Goal: Task Accomplishment & Management: Manage account settings

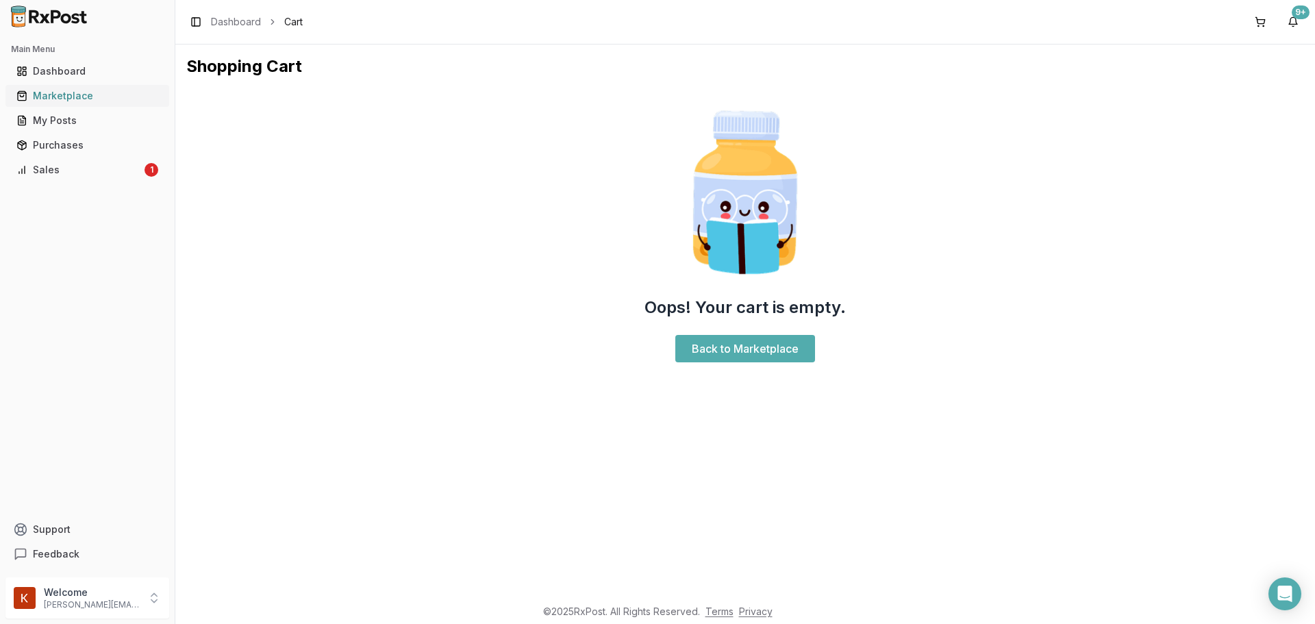
click at [43, 87] on link "Marketplace" at bounding box center [87, 96] width 153 height 25
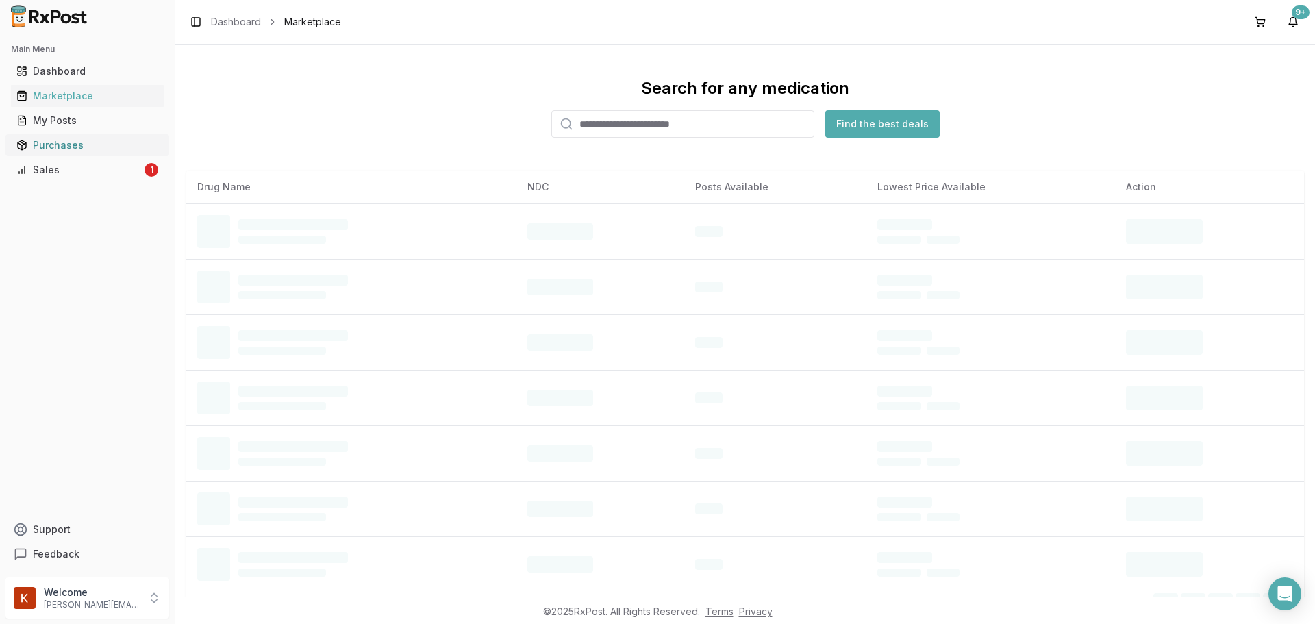
click at [75, 143] on div "Purchases" at bounding box center [87, 145] width 142 height 14
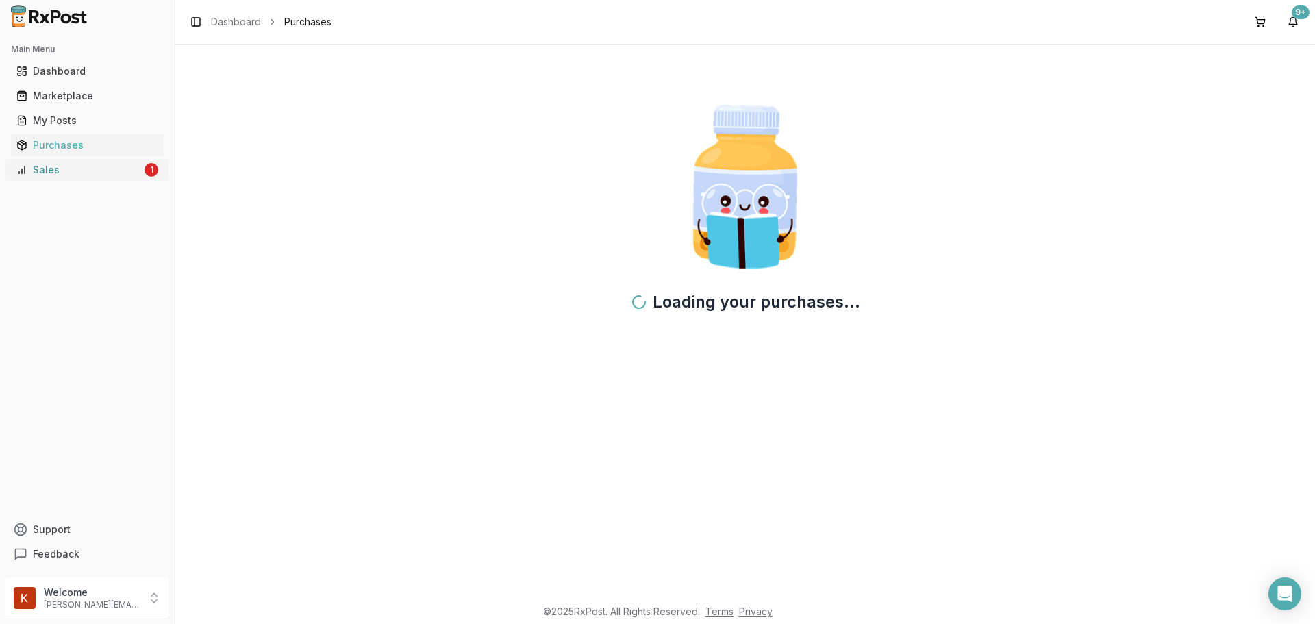
click at [78, 160] on link "Sales 1" at bounding box center [87, 170] width 153 height 25
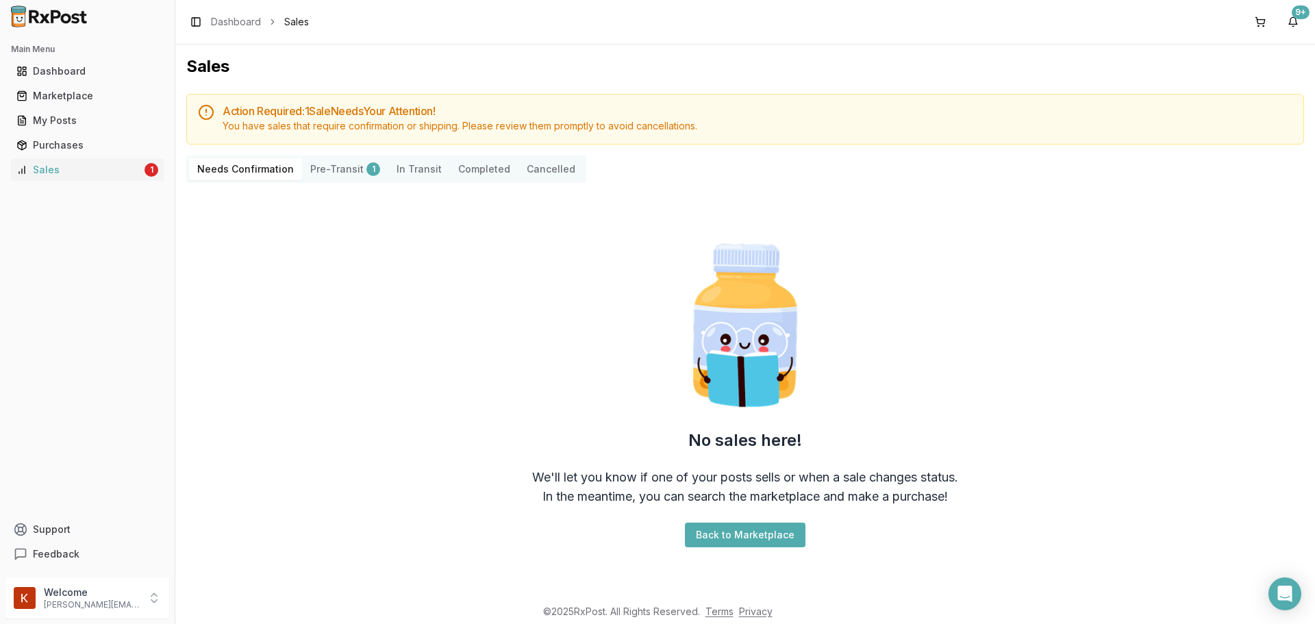
click at [327, 169] on button "Pre-Transit 1" at bounding box center [345, 169] width 86 height 22
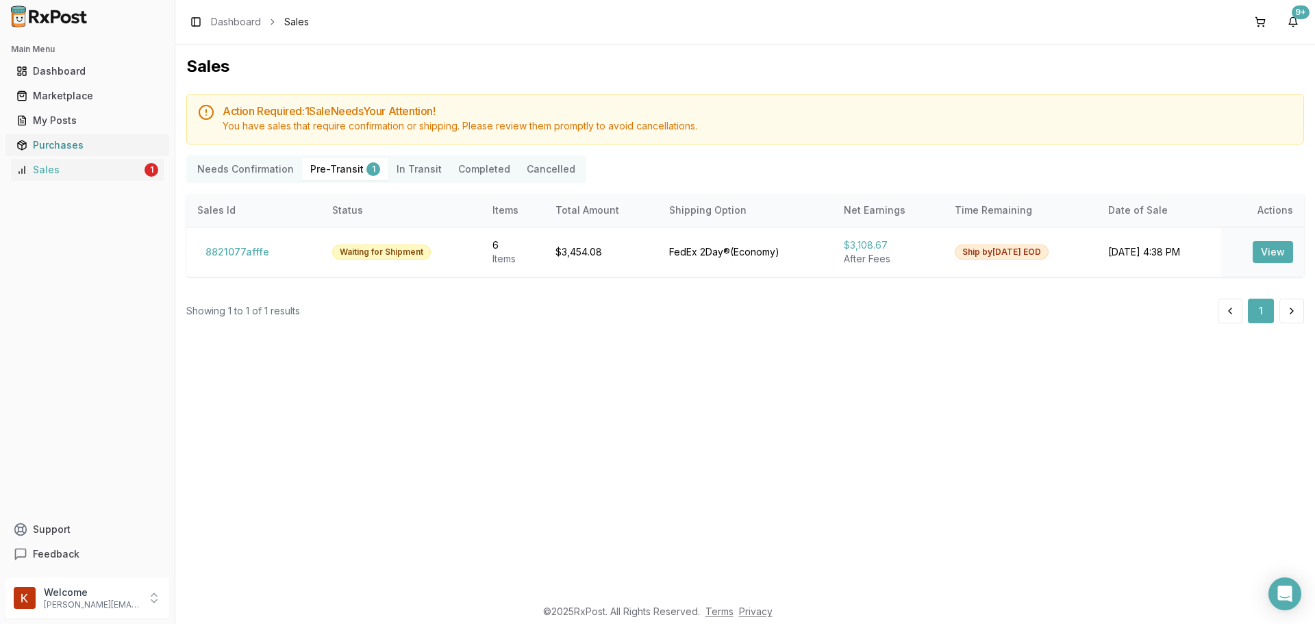
click at [120, 151] on div "Purchases" at bounding box center [87, 145] width 142 height 14
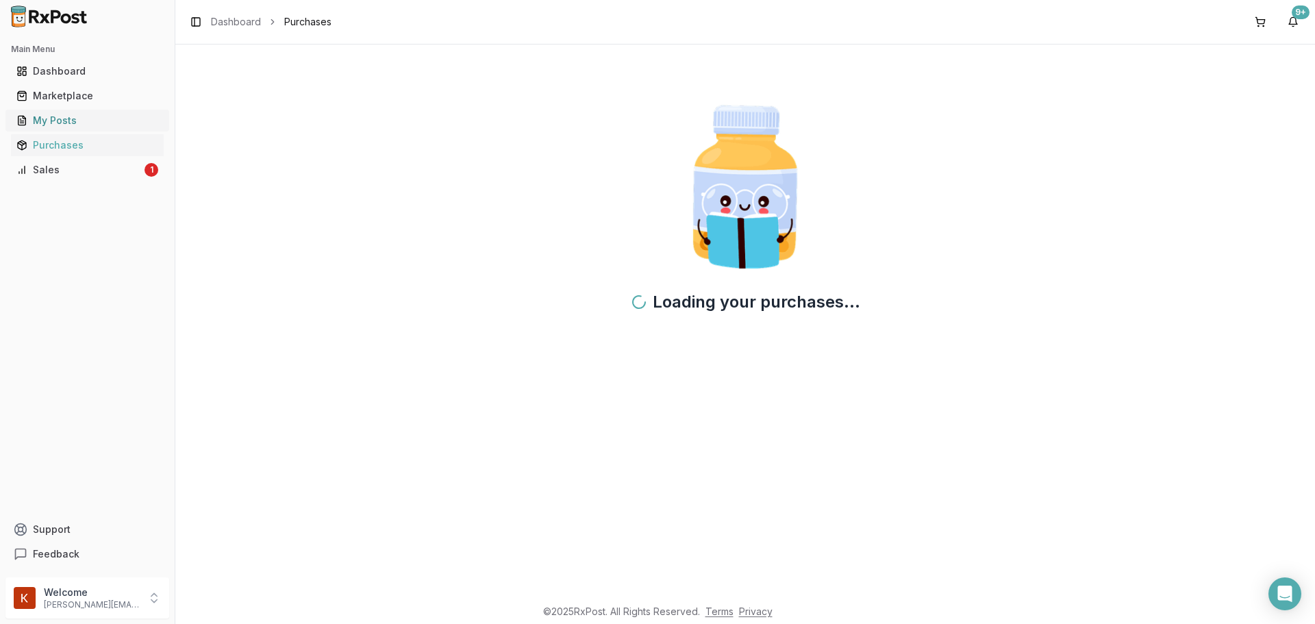
click at [94, 118] on div "My Posts" at bounding box center [87, 121] width 142 height 14
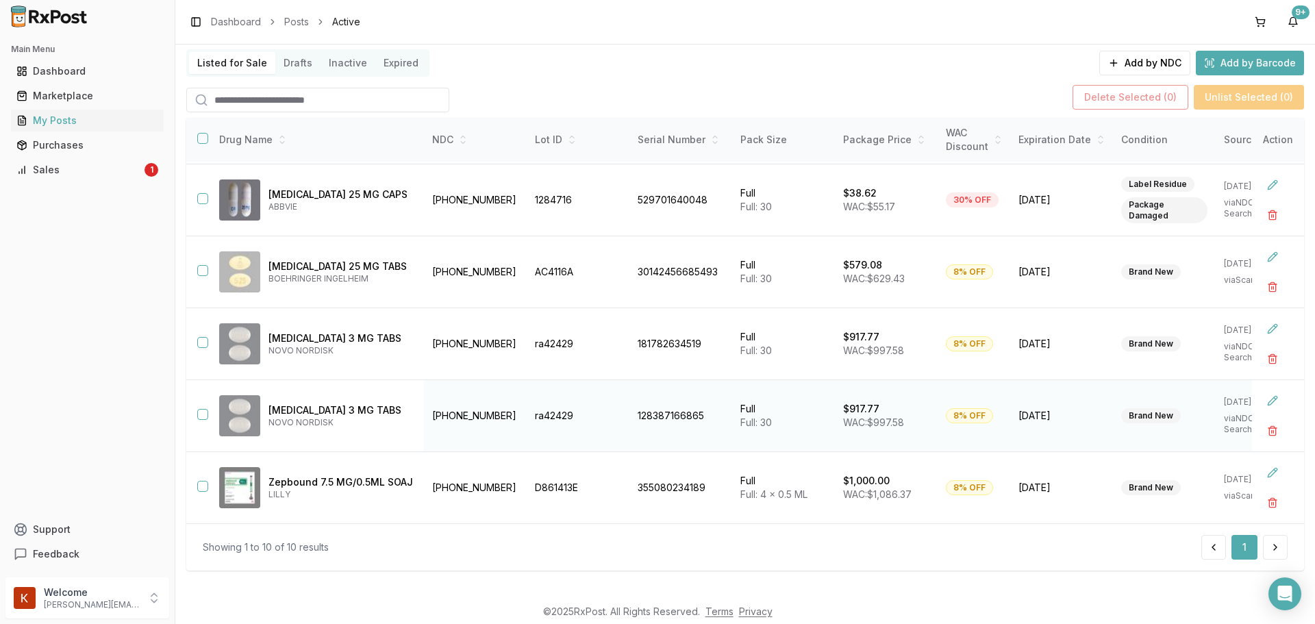
scroll to position [99, 0]
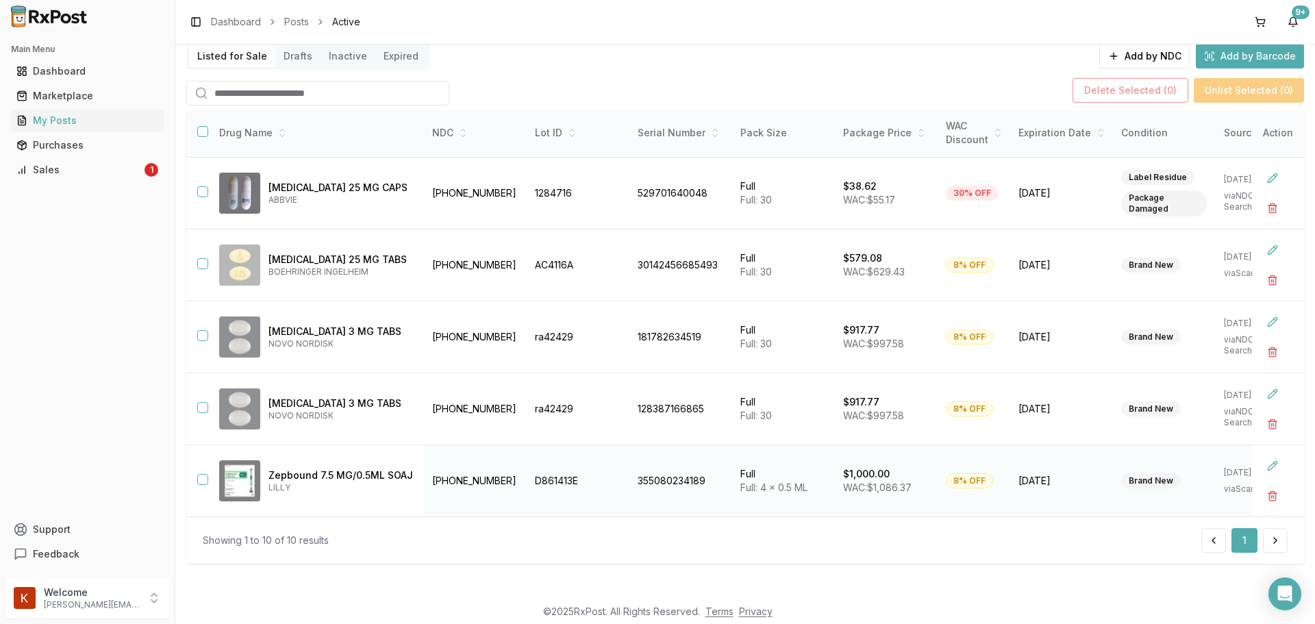
click at [987, 473] on div "8% OFF" at bounding box center [969, 480] width 47 height 15
click at [1264, 460] on button at bounding box center [1272, 465] width 25 height 25
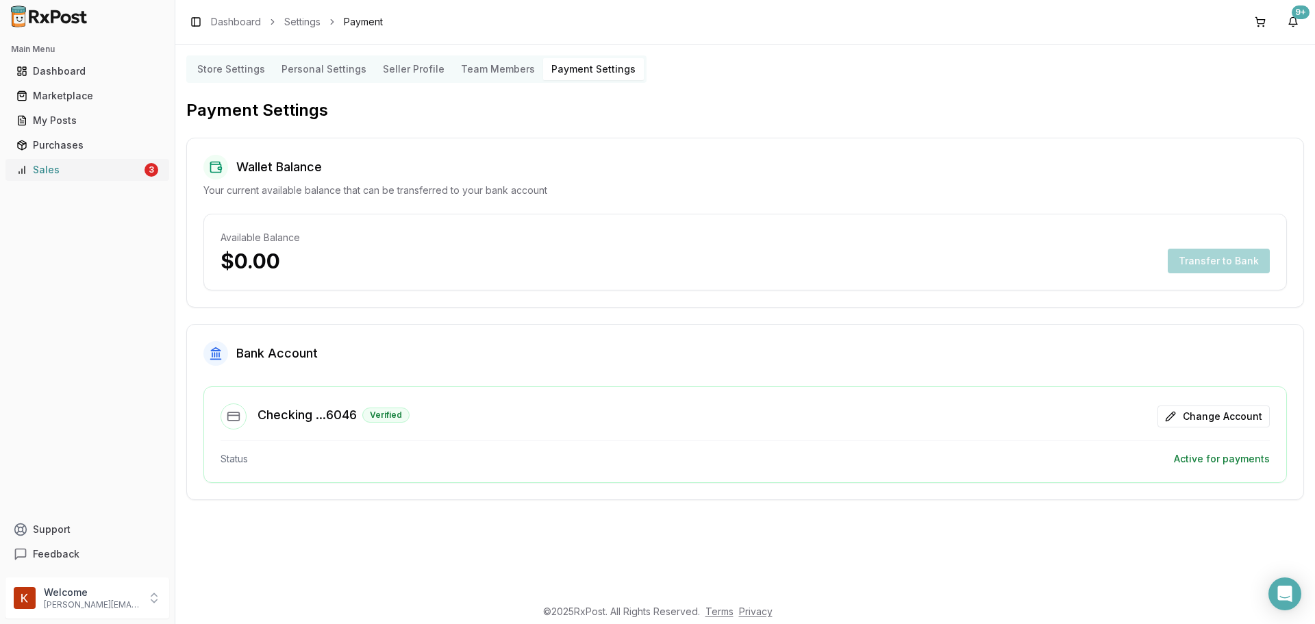
click at [118, 178] on link "Sales 3" at bounding box center [87, 170] width 153 height 25
click at [86, 166] on div "Sales" at bounding box center [78, 170] width 125 height 14
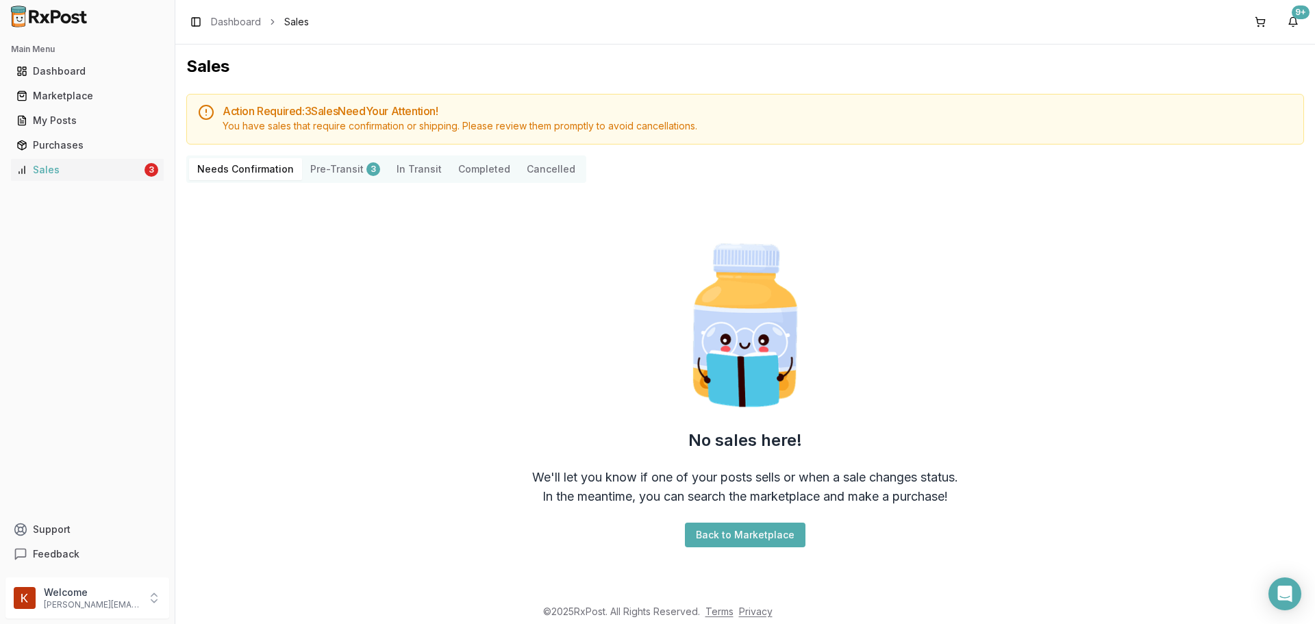
click at [340, 179] on button "Pre-Transit 3" at bounding box center [345, 169] width 86 height 22
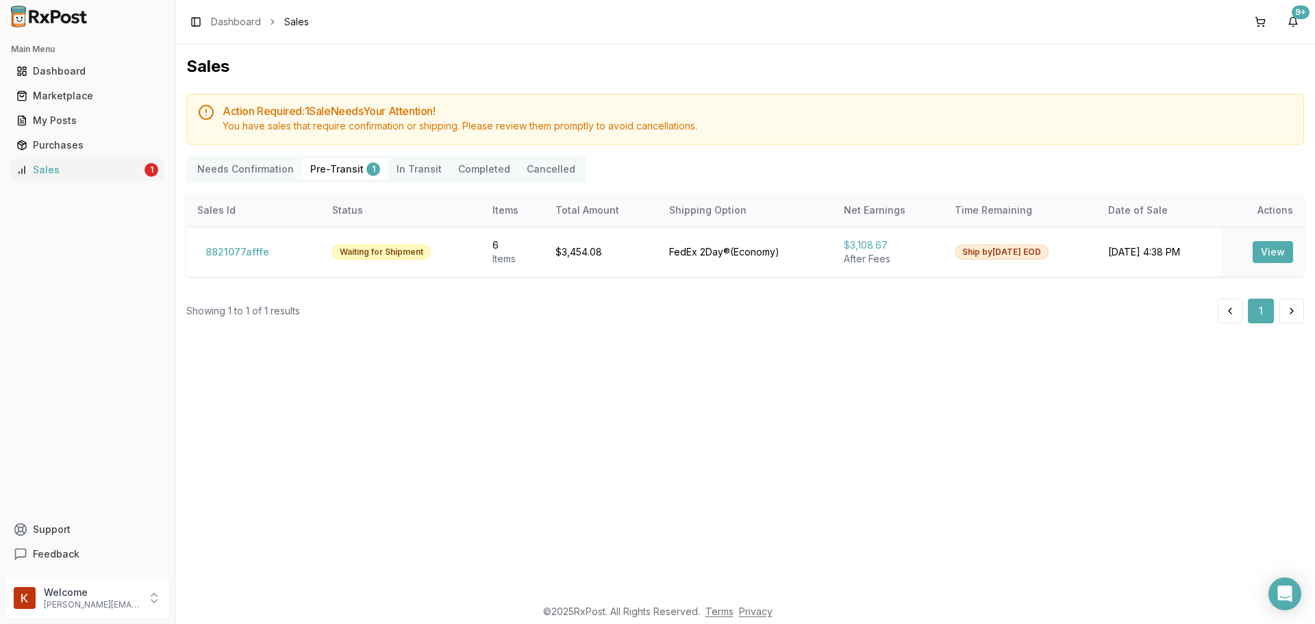
click at [225, 157] on div "Needs Confirmation Pre-Transit 1 In Transit Completed Cancelled" at bounding box center [386, 168] width 400 height 27
click at [229, 163] on Confirmation "Needs Confirmation" at bounding box center [245, 169] width 113 height 22
